Goal: Navigation & Orientation: Understand site structure

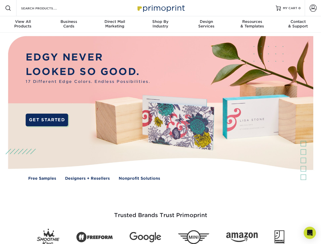
click at [160, 122] on img at bounding box center [160, 111] width 317 height 159
click at [8, 8] on span at bounding box center [8, 8] width 6 height 6
click at [312, 8] on span at bounding box center [312, 8] width 7 height 7
click at [23, 24] on div "View All Products" at bounding box center [23, 23] width 46 height 9
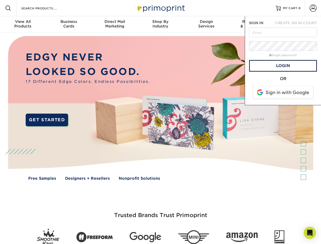
click at [69, 24] on div "Business Cards" at bounding box center [69, 23] width 46 height 9
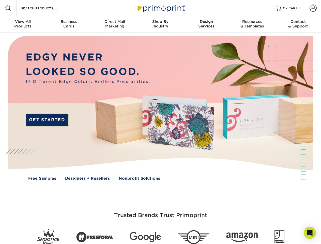
click at [114, 24] on div "Direct Mail Marketing" at bounding box center [115, 23] width 46 height 9
click at [160, 24] on div "Shop By Industry" at bounding box center [160, 23] width 46 height 9
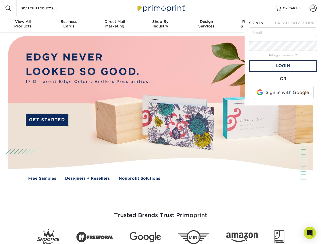
click at [206, 24] on div "Design Services" at bounding box center [206, 23] width 46 height 9
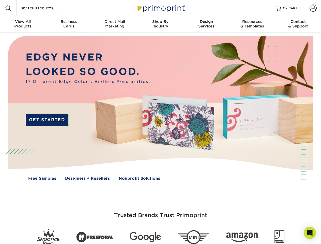
click at [252, 24] on span "SIGN IN" at bounding box center [256, 23] width 14 height 4
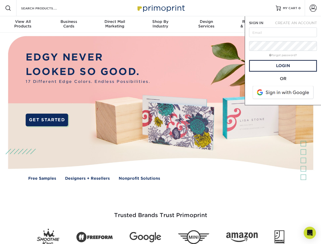
click at [298, 24] on div "Contact & Support" at bounding box center [298, 23] width 46 height 9
